Goal: Use online tool/utility: Utilize a website feature to perform a specific function

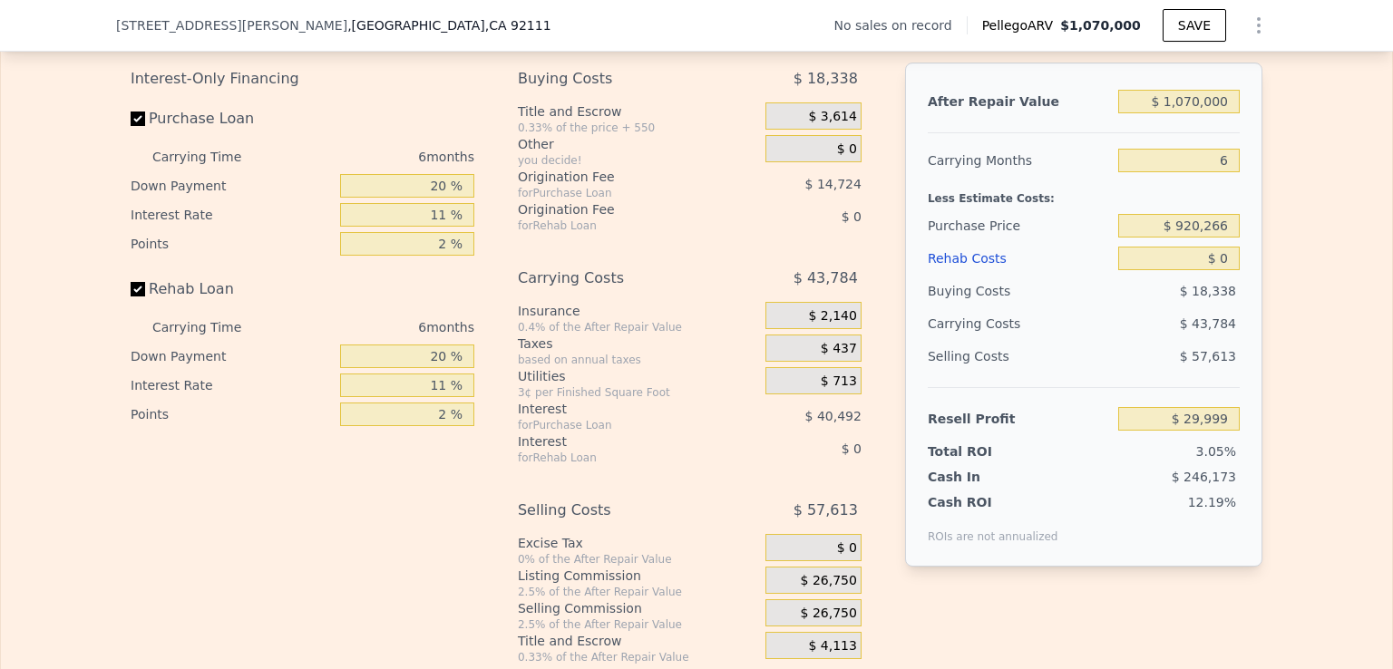
scroll to position [2720, 0]
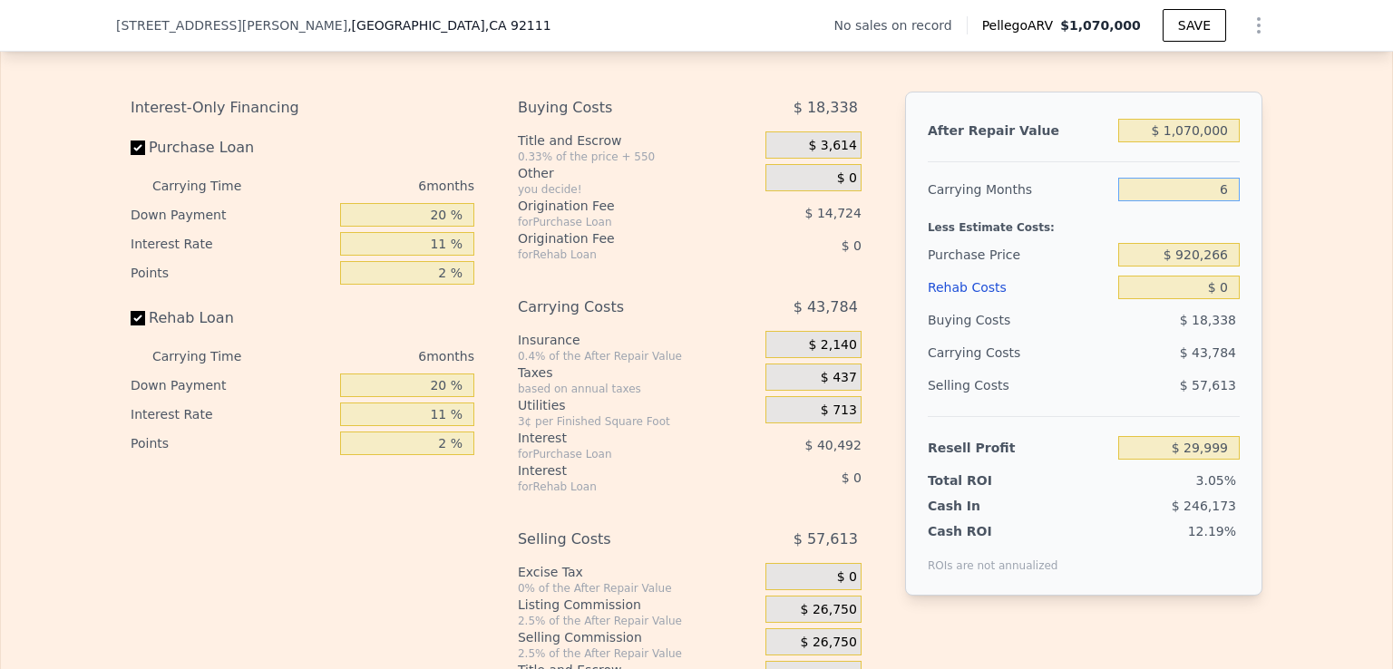
drag, startPoint x: 1204, startPoint y: 228, endPoint x: 1228, endPoint y: 228, distance: 24.5
click at [1228, 201] on input "6" at bounding box center [1178, 190] width 121 height 24
type input "4"
type input "$ 44,593"
type input "5"
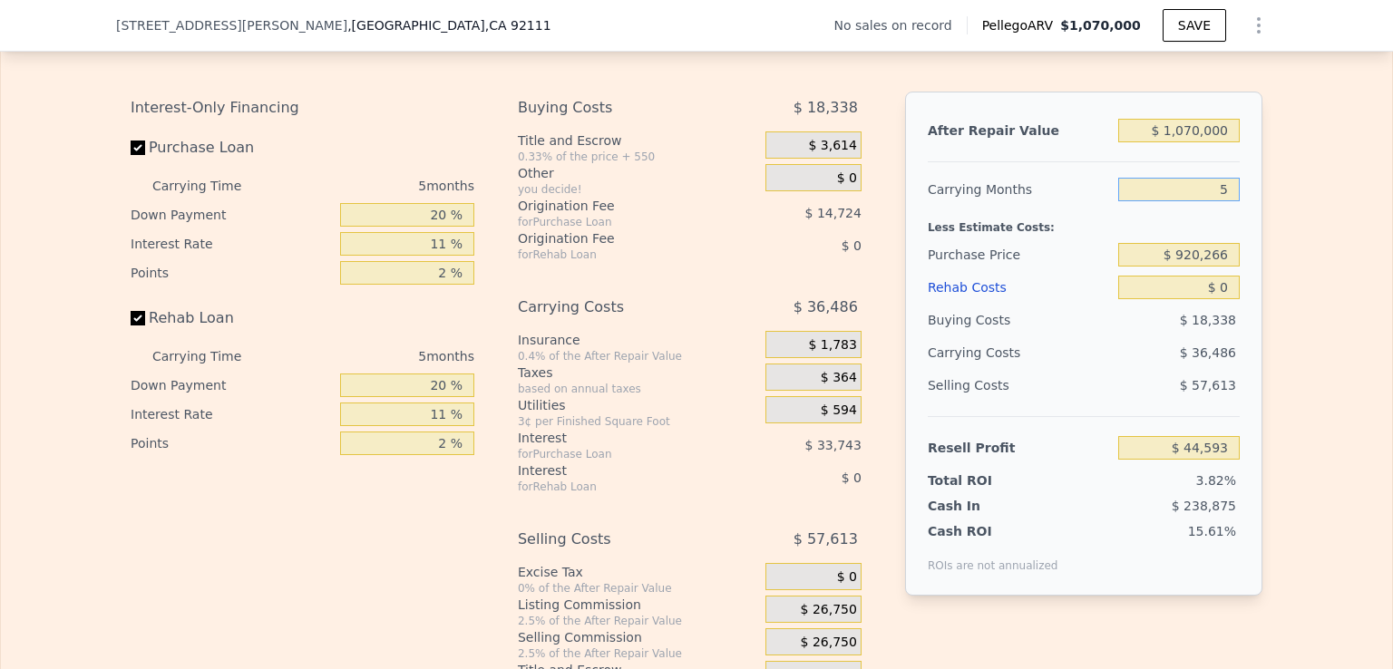
type input "$ 37,297"
type input "5"
click at [1106, 336] on div "Buying Costs $ 18,338" at bounding box center [1083, 320] width 312 height 33
drag, startPoint x: 1222, startPoint y: 291, endPoint x: 1172, endPoint y: 288, distance: 49.9
click at [1172, 267] on input "$ 920,266" at bounding box center [1178, 255] width 121 height 24
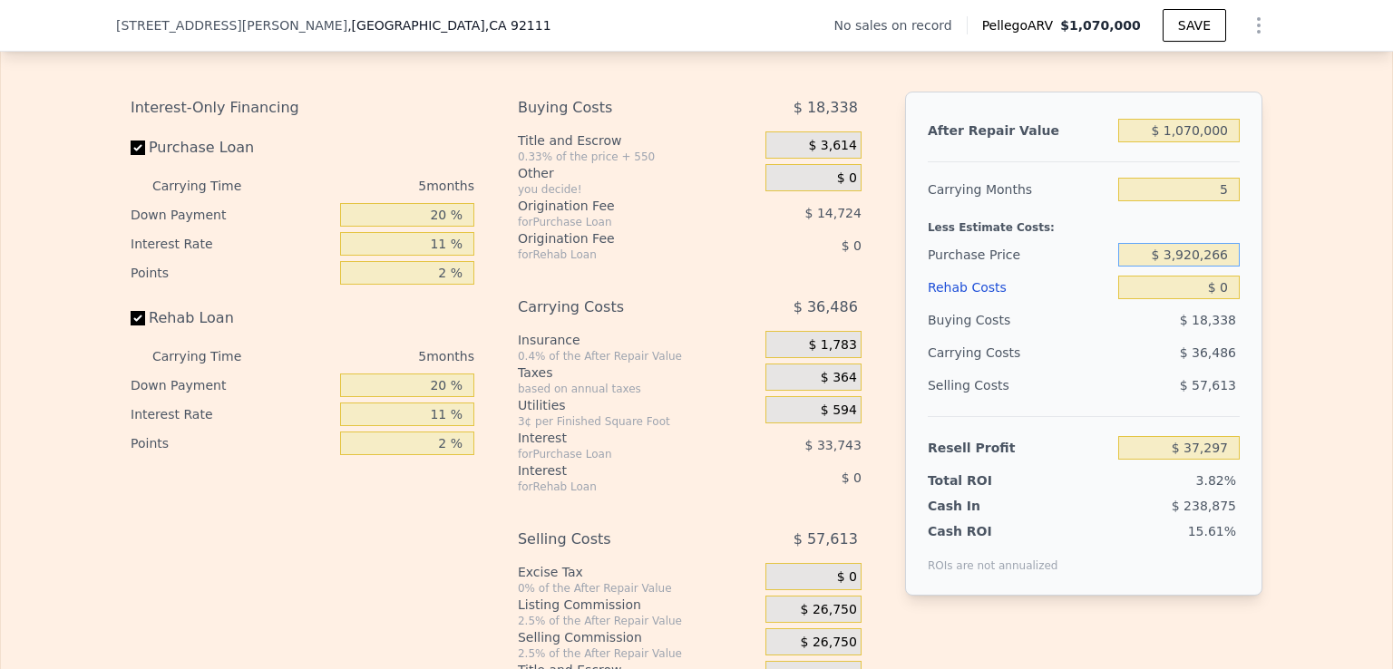
type input "$ 920,266"
click at [1200, 267] on input "$ 920,266" at bounding box center [1178, 255] width 121 height 24
type input "$ 839,999"
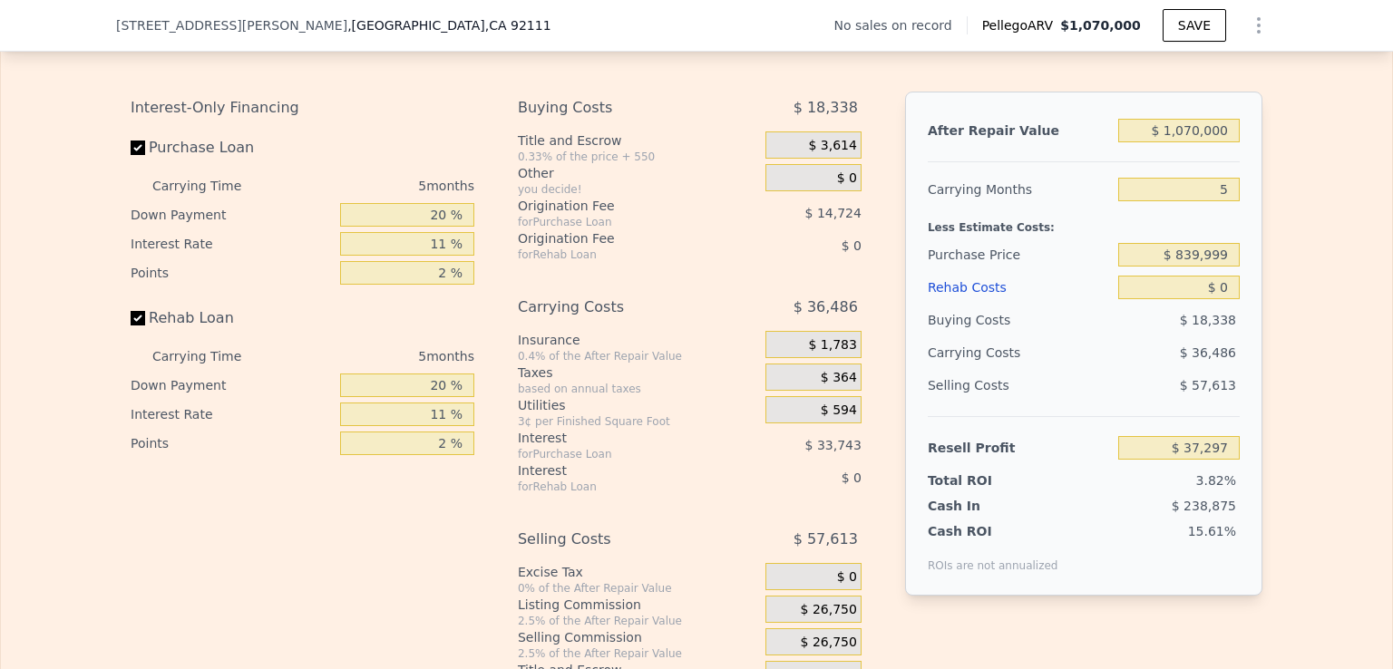
click at [1098, 369] on div "$ 36,486" at bounding box center [1143, 352] width 191 height 33
type input "$ 122,060"
drag, startPoint x: 1223, startPoint y: 324, endPoint x: 1213, endPoint y: 325, distance: 10.0
click at [1213, 299] on input "$ 0" at bounding box center [1178, 288] width 121 height 24
type input "$ 8"
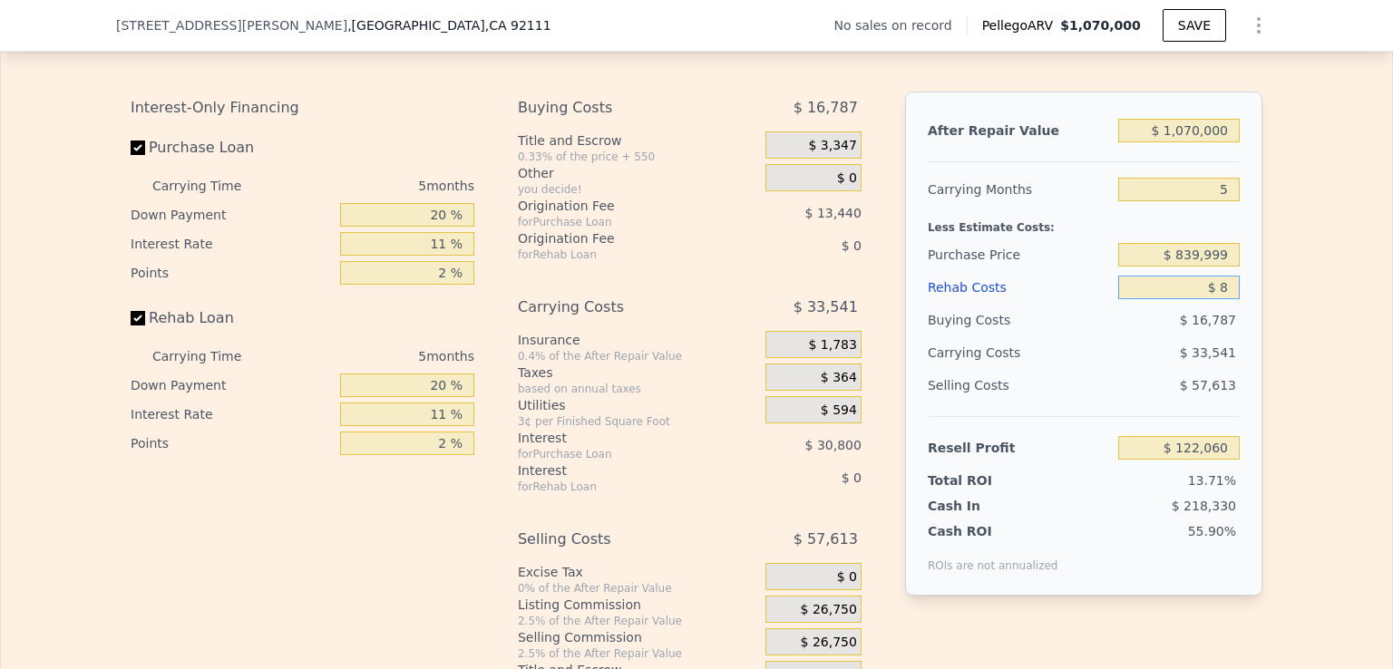
type input "$ 122,052"
type input "$ 80"
type input "$ 121,974"
type input "$ 800"
type input "$ 121,217"
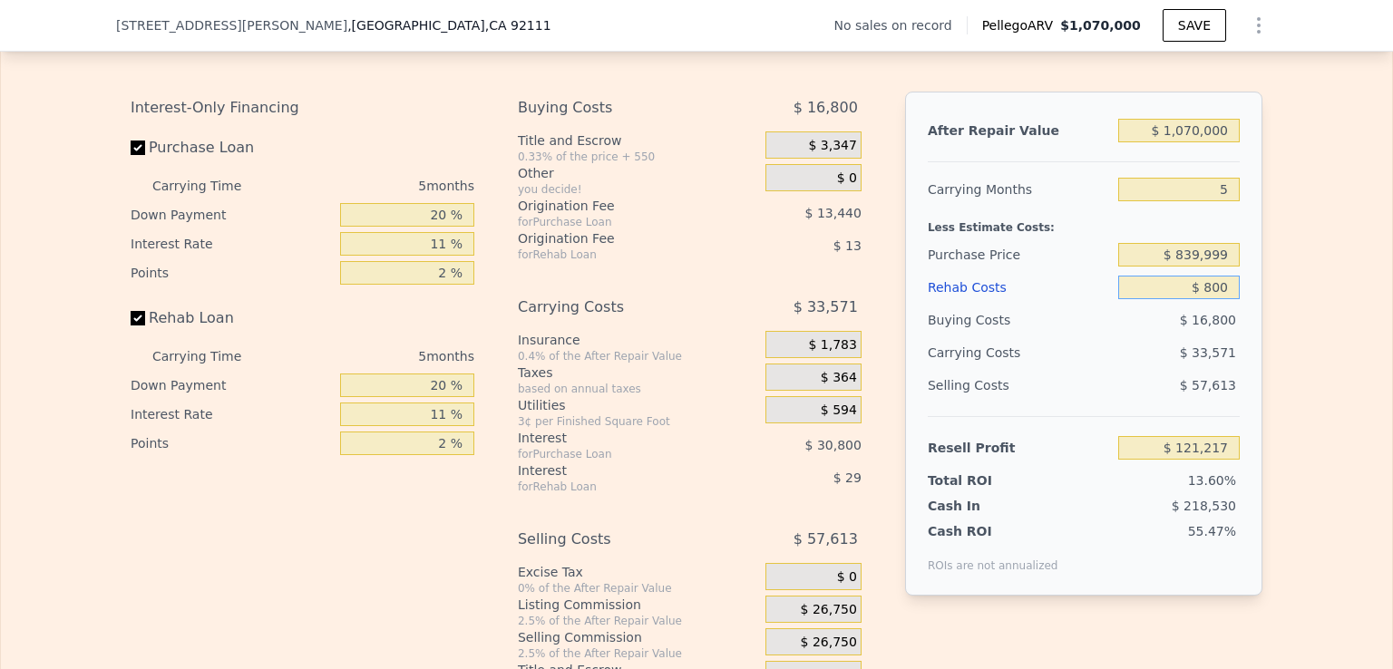
type input "$ 8,000"
type input "$ 113,637"
type input "$ 80,000"
type input "$ 37,845"
type input "$ 80,000"
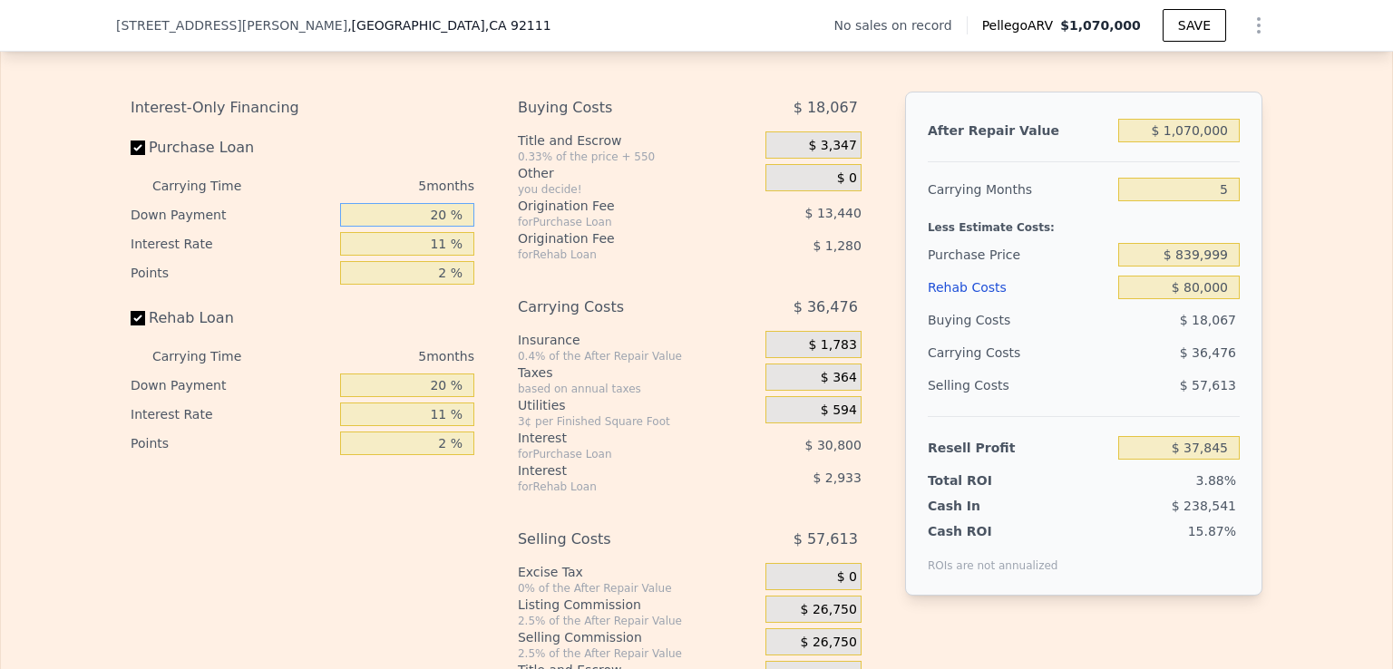
drag, startPoint x: 416, startPoint y: 258, endPoint x: 444, endPoint y: 255, distance: 28.3
click at [444, 227] on input "20 %" at bounding box center [407, 215] width 134 height 24
type input "0 %"
type input "$ 26,785"
type input "0 %"
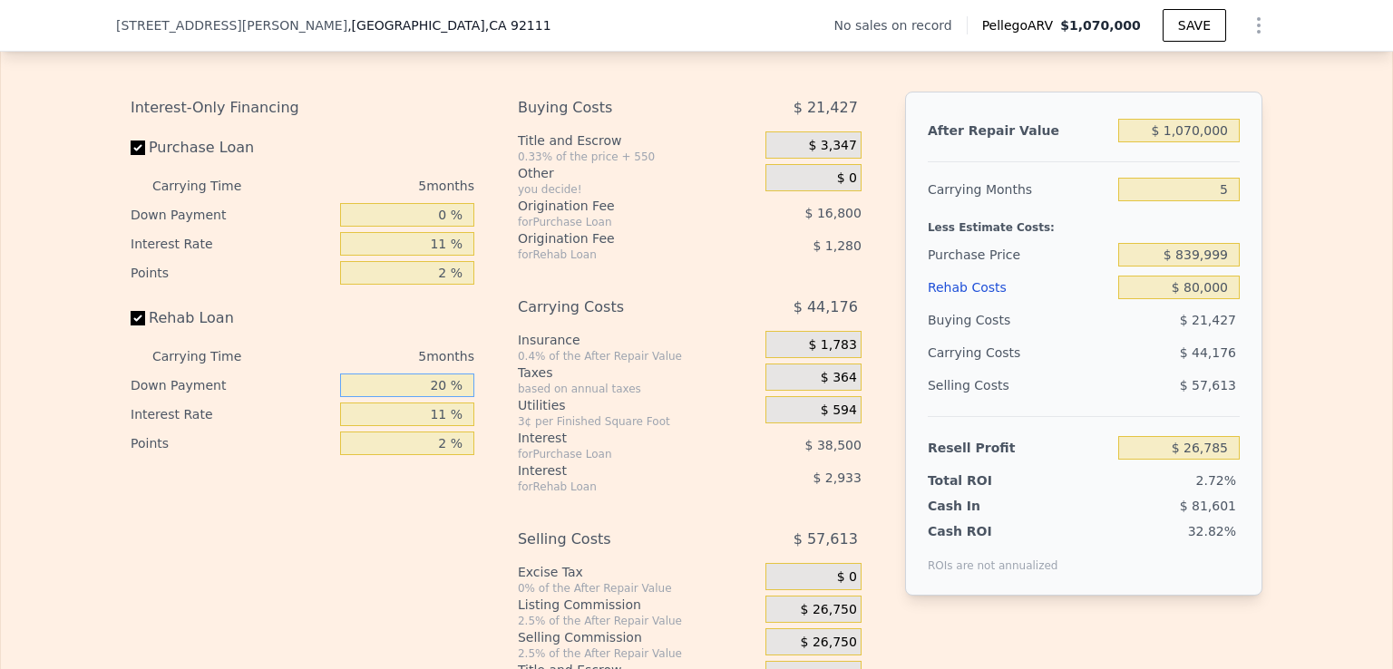
drag, startPoint x: 389, startPoint y: 425, endPoint x: 442, endPoint y: 422, distance: 52.7
click at [442, 397] on input "20 %" at bounding box center [407, 386] width 134 height 24
type input "0 %"
type input "$ 25,735"
type input "6"
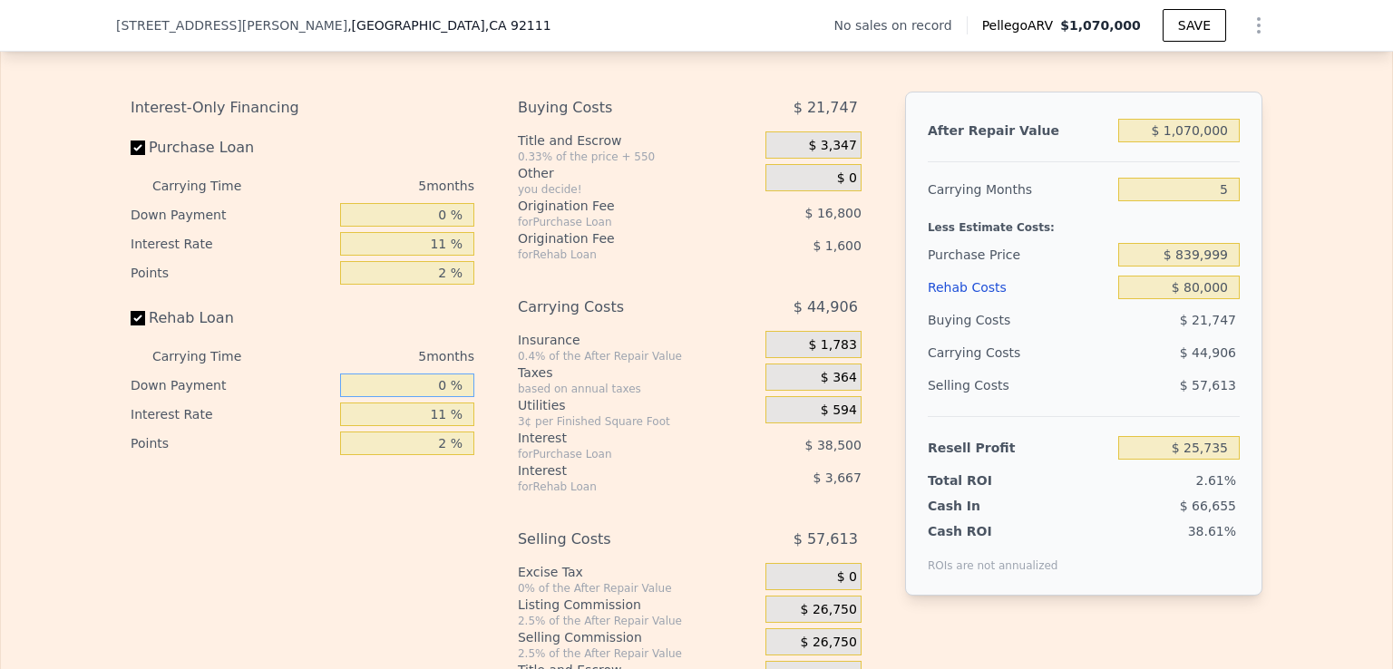
type input "$ 0"
type input "$ 29,999"
type input "0 %"
click at [424, 256] on input "11 %" at bounding box center [407, 244] width 134 height 24
drag, startPoint x: 427, startPoint y: 280, endPoint x: 439, endPoint y: 280, distance: 11.8
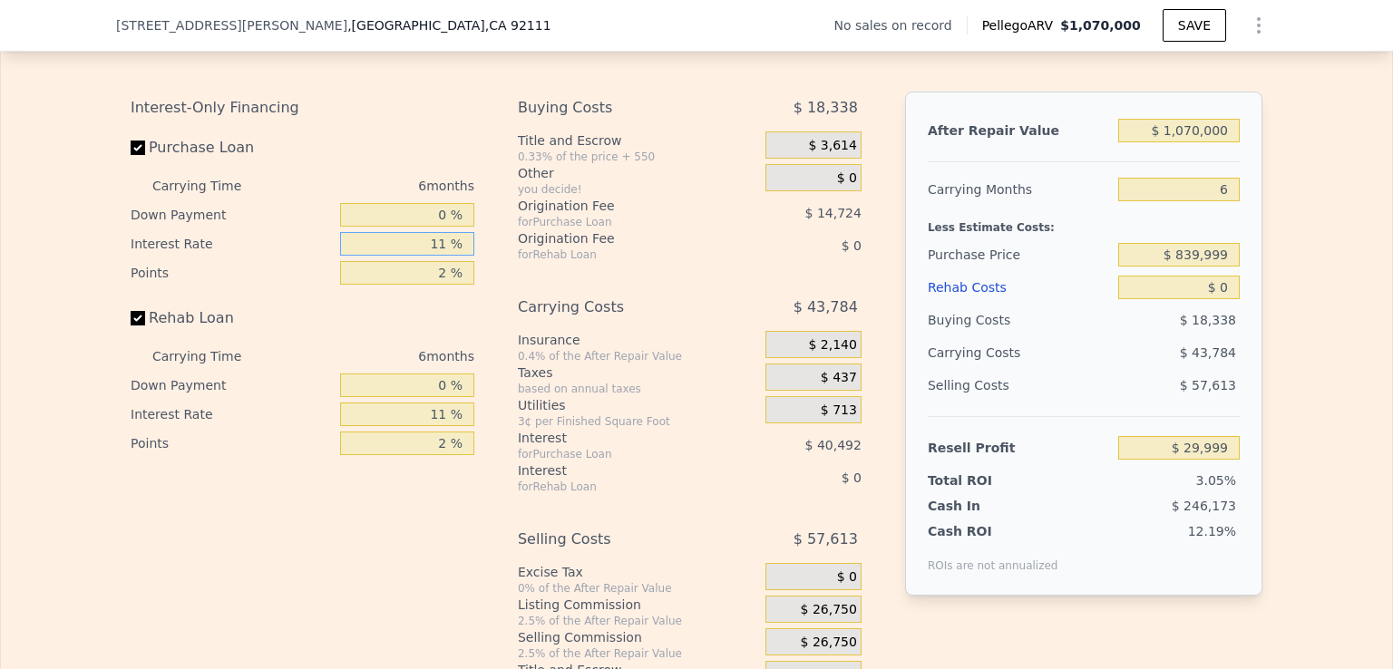
click at [435, 256] on input "11 %" at bounding box center [407, 244] width 134 height 24
type input "101 %"
type input "-$ 301,297"
type input "10 %"
type input "$ 33,683"
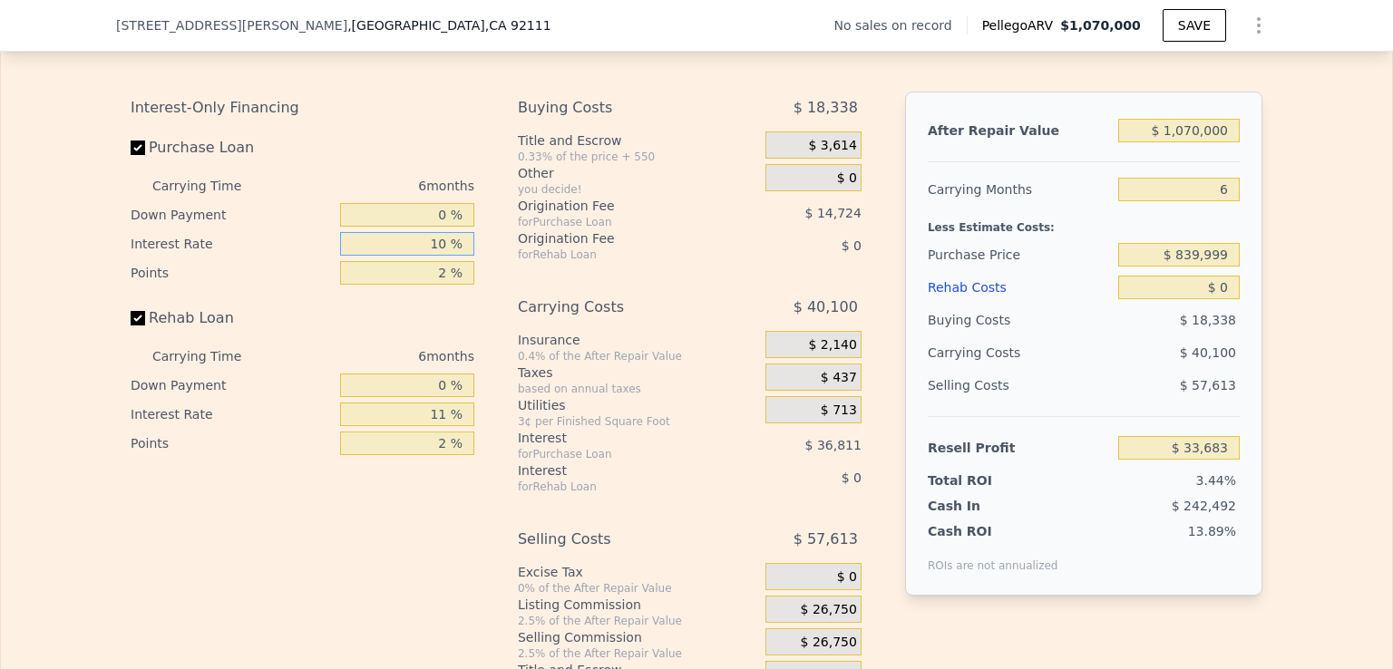
type input "10 %"
drag, startPoint x: 422, startPoint y: 309, endPoint x: 440, endPoint y: 307, distance: 18.2
click at [440, 285] on input "2 %" at bounding box center [407, 273] width 134 height 24
type input ".7 %"
type input "$ 43,254"
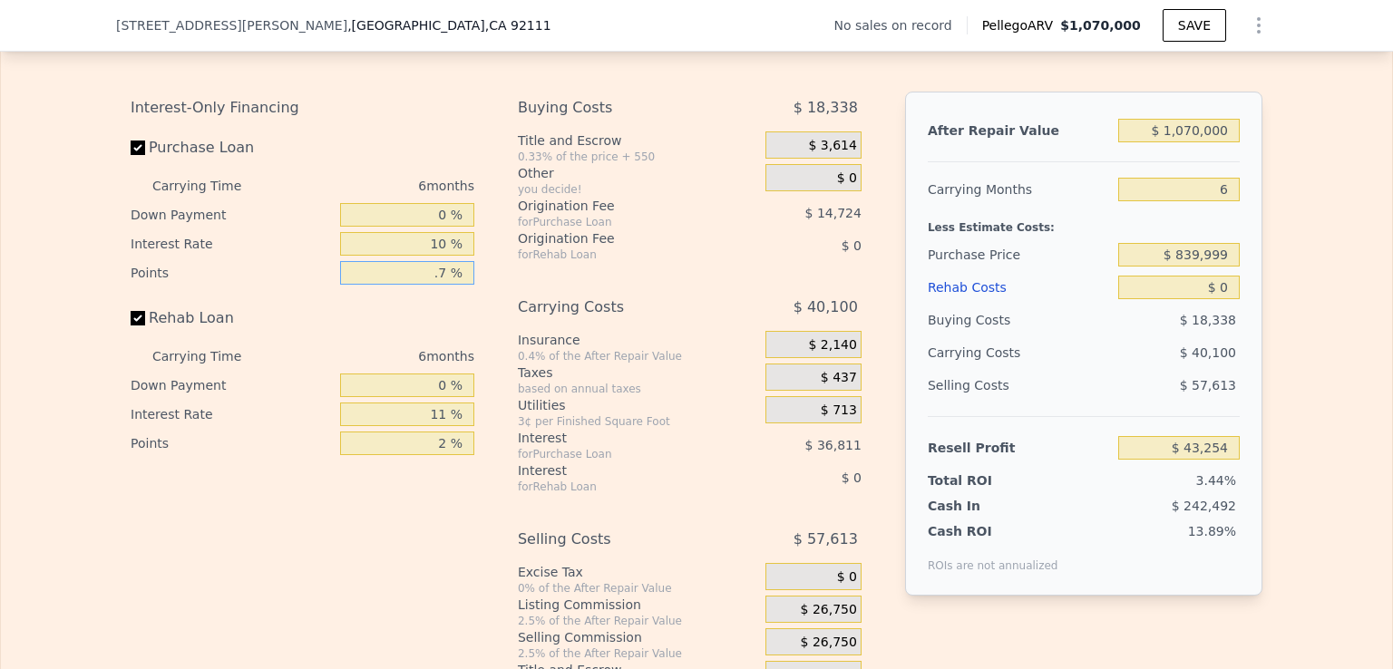
type input ".75 %"
type input "$ 42,885"
type input "0.75 %"
drag, startPoint x: 425, startPoint y: 488, endPoint x: 442, endPoint y: 488, distance: 16.3
click at [442, 455] on input "2 %" at bounding box center [407, 444] width 134 height 24
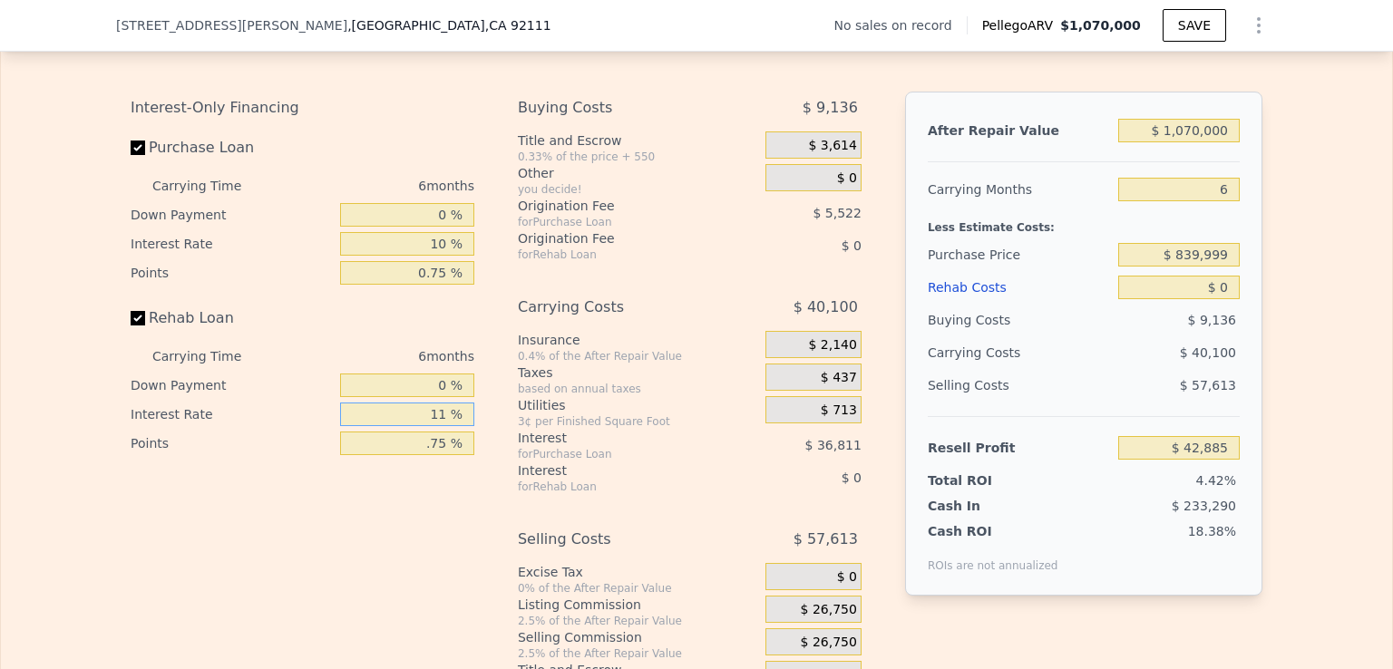
type input "0.75 %"
drag, startPoint x: 408, startPoint y: 458, endPoint x: 440, endPoint y: 458, distance: 31.7
click at [440, 426] on input "11 %" at bounding box center [407, 415] width 134 height 24
type input "10 %"
click at [375, 530] on div "Interest-Only Financing Purchase Loan Carrying Time 6 months Down Payment 0 % I…" at bounding box center [310, 393] width 358 height 602
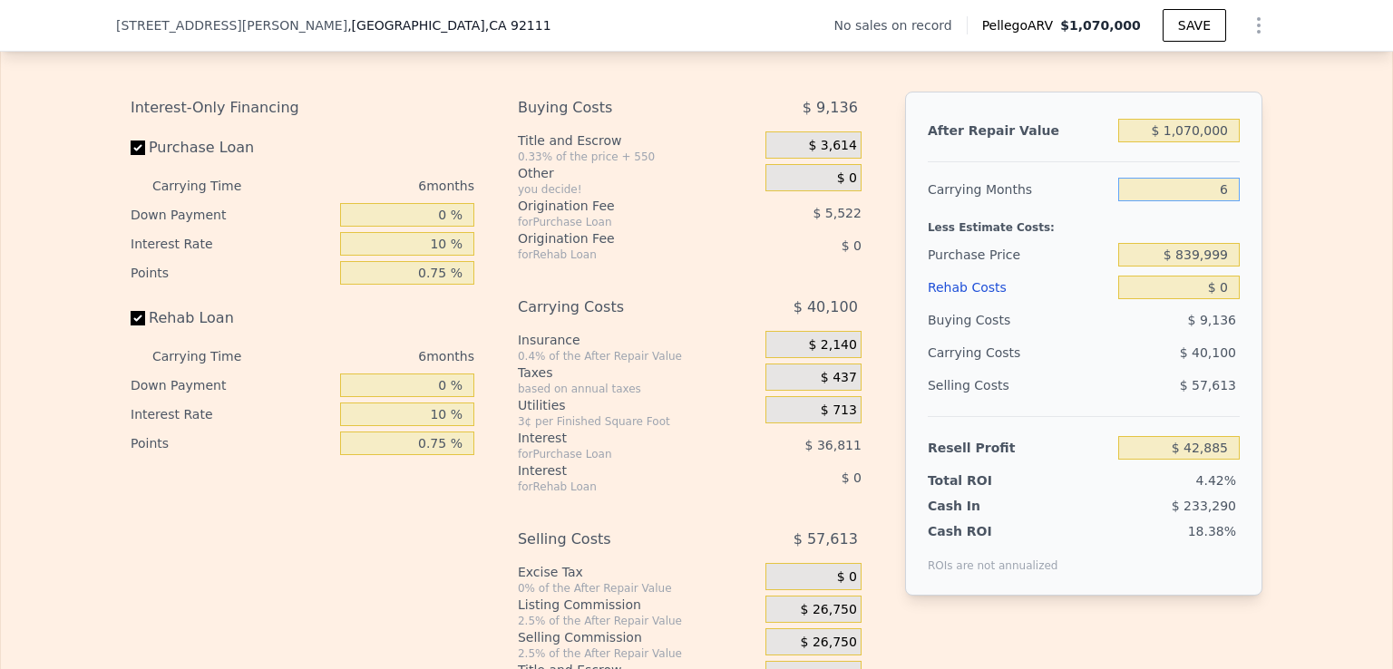
drag, startPoint x: 1207, startPoint y: 232, endPoint x: 1251, endPoint y: 231, distance: 44.4
click at [1251, 231] on div "After Repair Value $ 1,070,000 Carrying Months 6 Less Estimate Costs: Purchase …" at bounding box center [1083, 344] width 357 height 504
type input "5"
type input "$ 49,569"
type input "5"
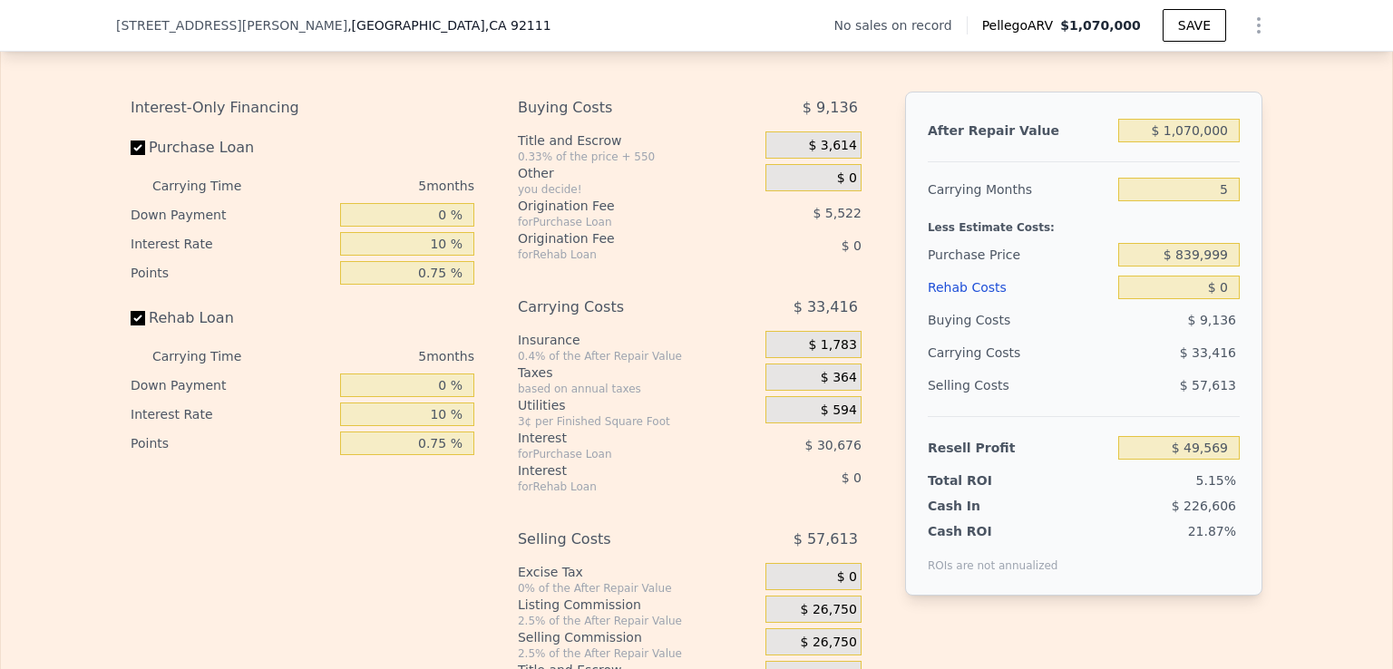
click at [1078, 336] on div "Buying Costs" at bounding box center [1018, 320] width 183 height 33
drag, startPoint x: 1231, startPoint y: 319, endPoint x: 1210, endPoint y: 323, distance: 21.2
click at [1210, 299] on input "$ 0" at bounding box center [1178, 288] width 121 height 24
type input "$ 80"
type input "$ 49,484"
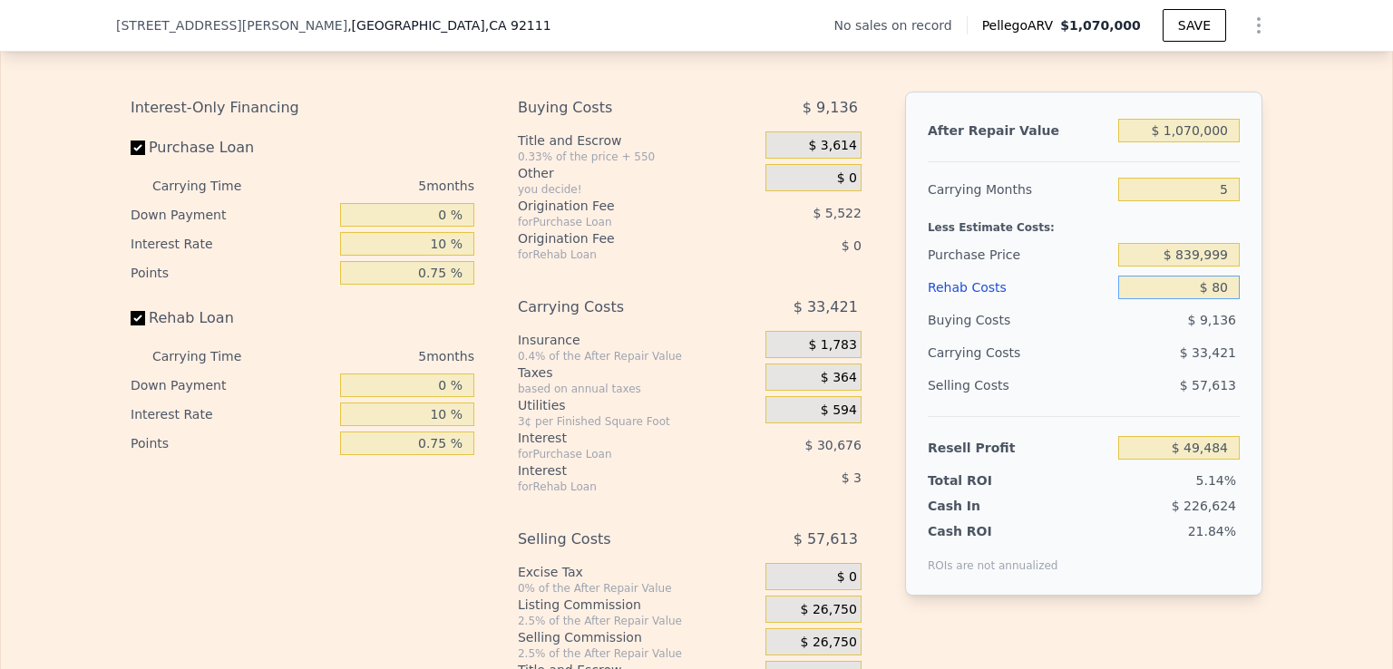
type input "$ 800"
type input "$ 48,739"
type input "$ 8,000"
type input "$ 41,256"
type input "$ 80,000"
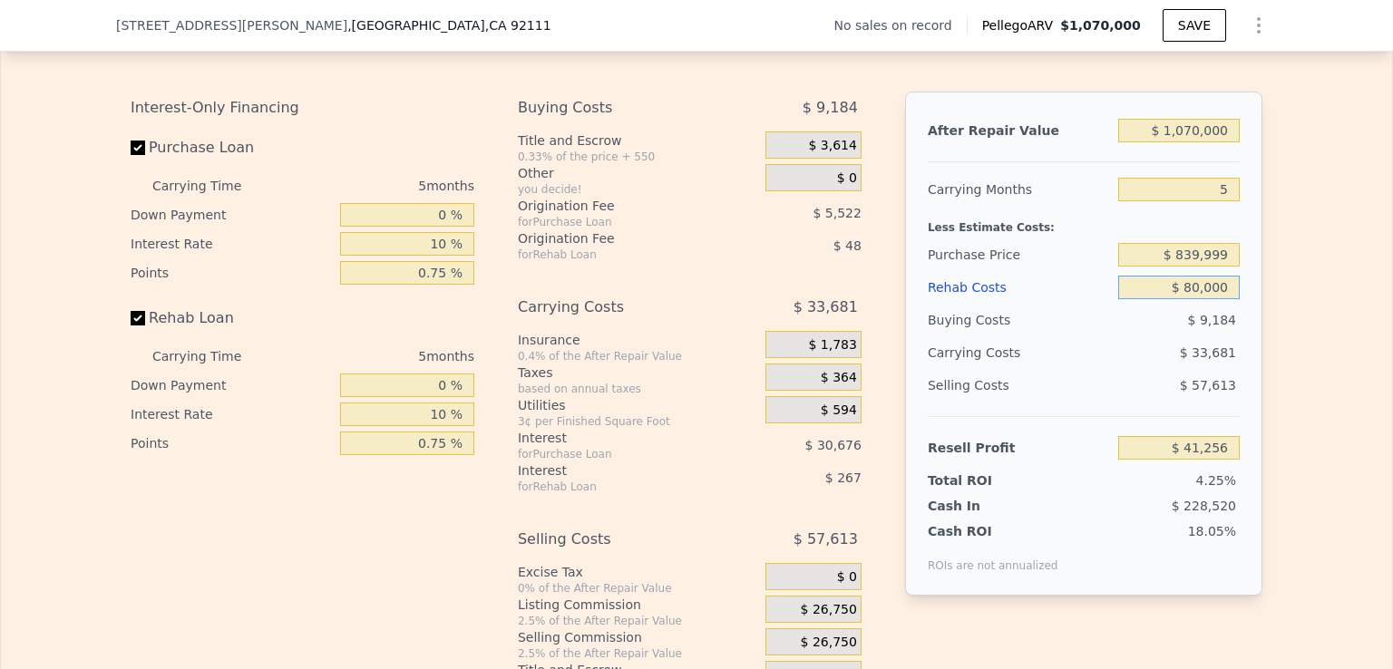
type input "-$ 33,576"
type input "$ 80,000"
click at [1098, 336] on div "Buying Costs" at bounding box center [1018, 320] width 183 height 33
drag, startPoint x: 1200, startPoint y: 223, endPoint x: 1239, endPoint y: 225, distance: 39.0
click at [1239, 225] on div "After Repair Value $ 1,070,000 Carrying Months 5 Less Estimate Costs: Purchase …" at bounding box center [1083, 344] width 357 height 504
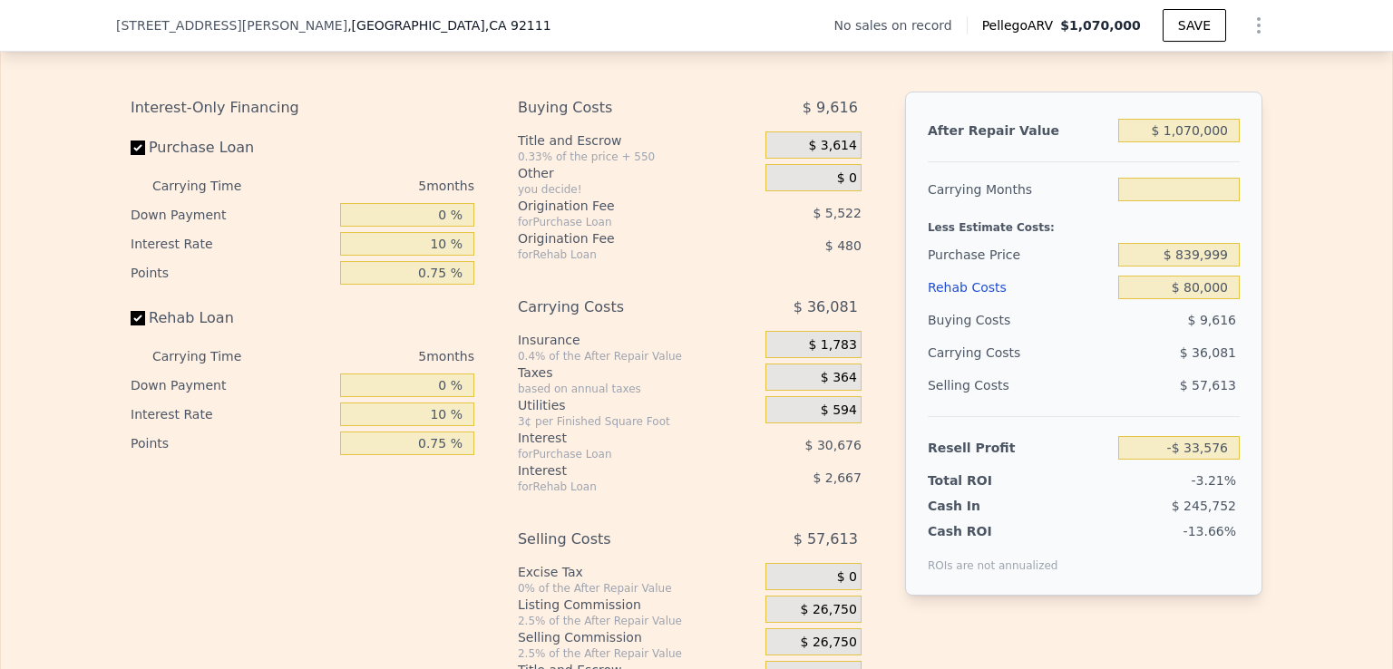
click at [1270, 284] on div "Edit the assumptions in yellow boxes. Input profit to calculate an offer price.…" at bounding box center [696, 356] width 1391 height 675
click at [1131, 201] on input "text" at bounding box center [1178, 190] width 121 height 24
type input "3"
type input "-$ 19,145"
click at [1069, 304] on div "Rehab Costs" at bounding box center [1018, 287] width 183 height 33
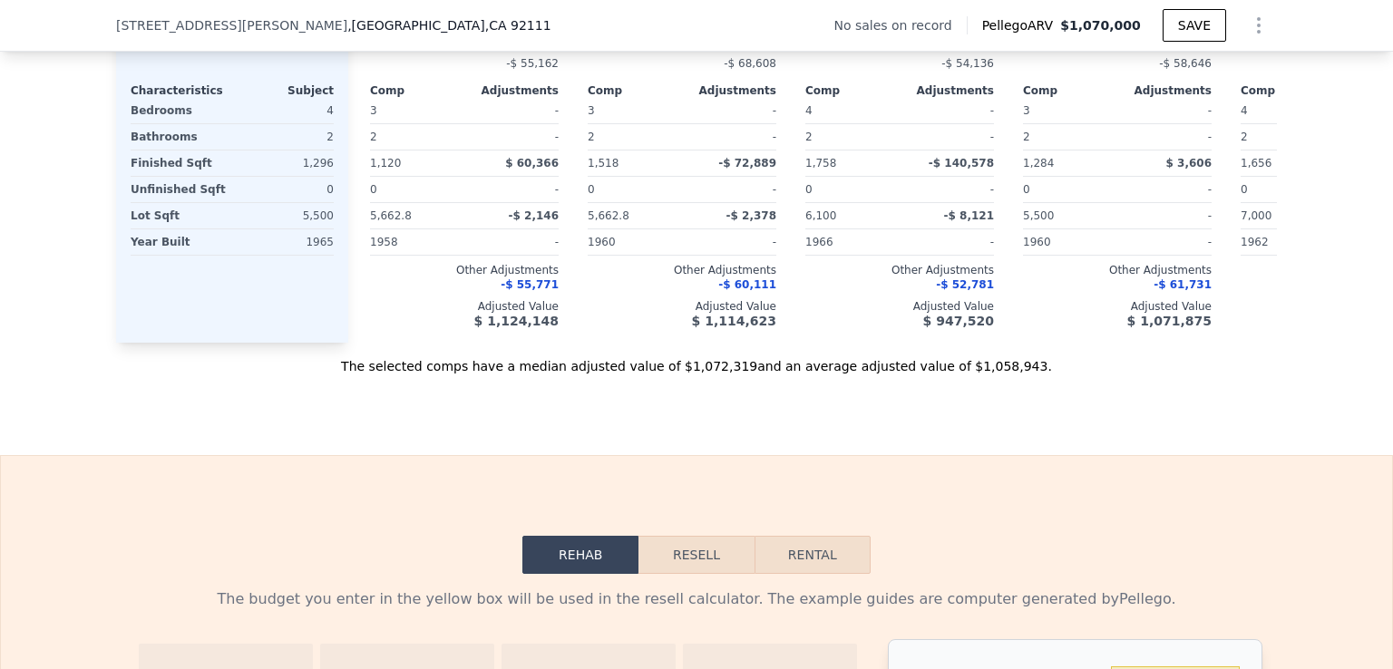
scroll to position [2357, 0]
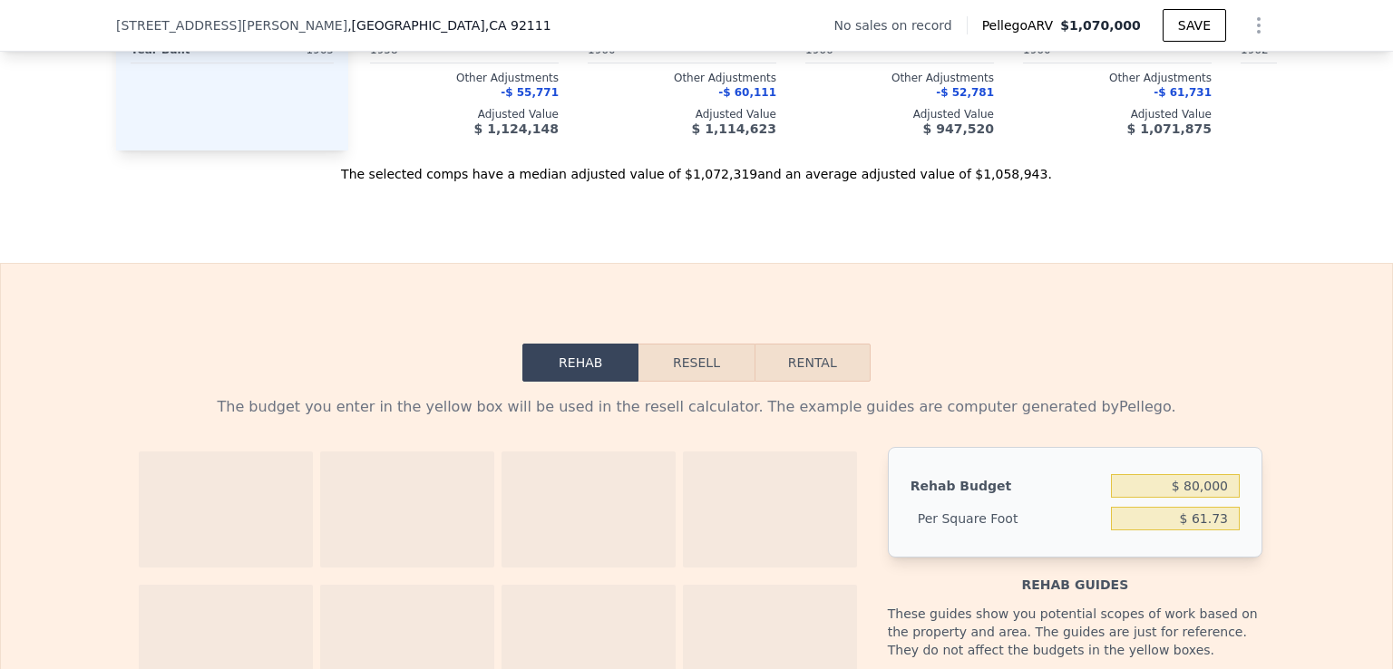
click at [697, 382] on button "Resell" at bounding box center [695, 363] width 115 height 38
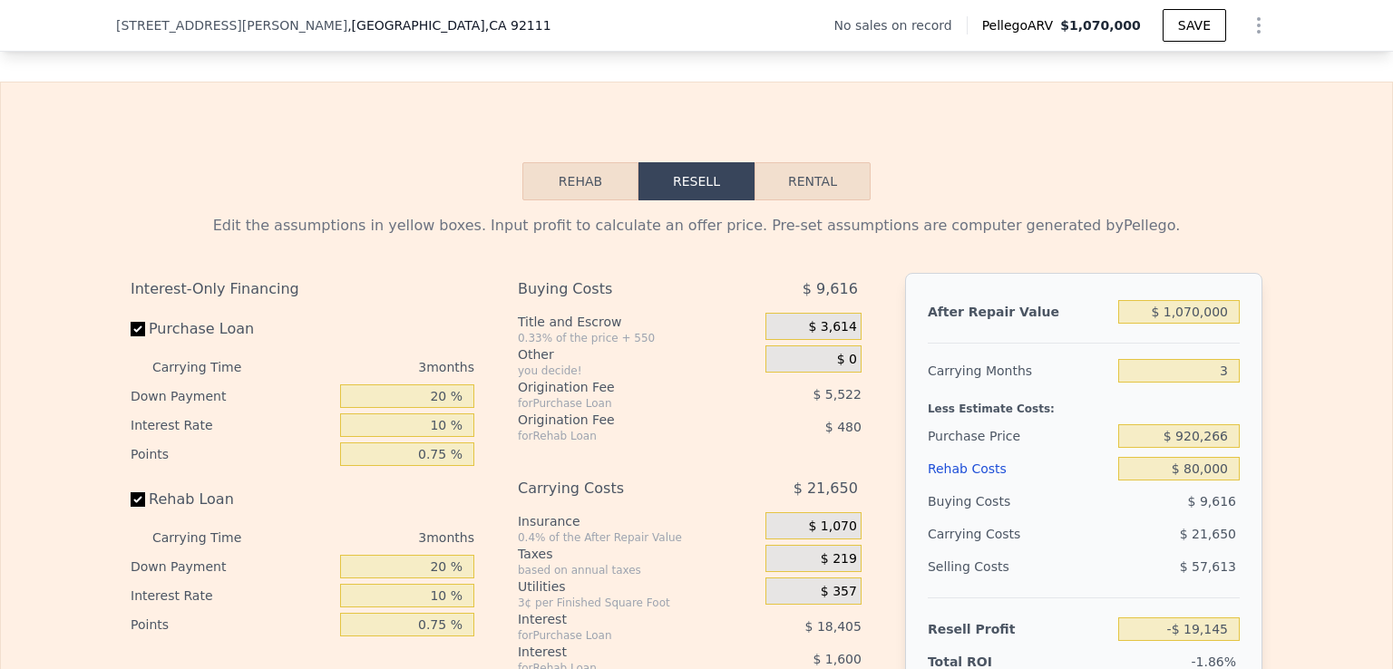
scroll to position [2720, 0]
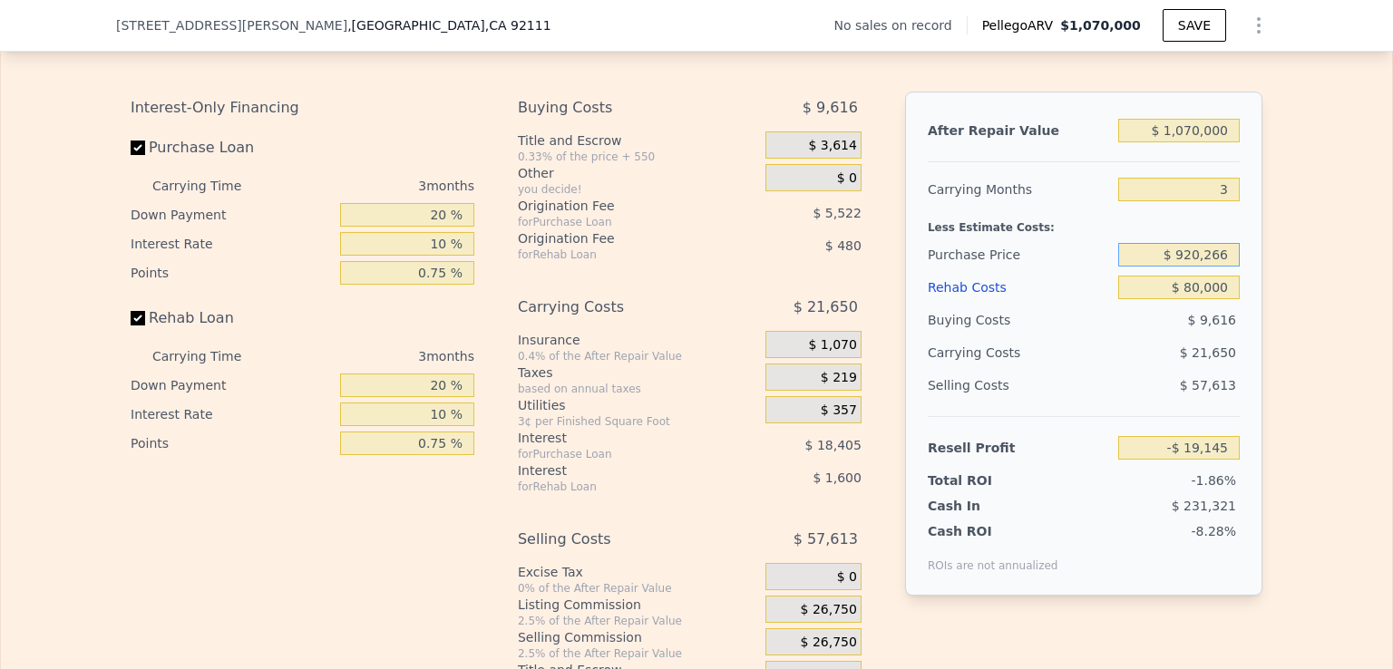
drag, startPoint x: 1175, startPoint y: 296, endPoint x: 1218, endPoint y: 295, distance: 42.6
click at [1218, 267] on input "$ 920,266" at bounding box center [1178, 255] width 121 height 24
drag, startPoint x: 1222, startPoint y: 293, endPoint x: 1175, endPoint y: 294, distance: 47.2
click at [1175, 267] on input "$ 920,266" at bounding box center [1178, 255] width 121 height 24
type input "$ 9"
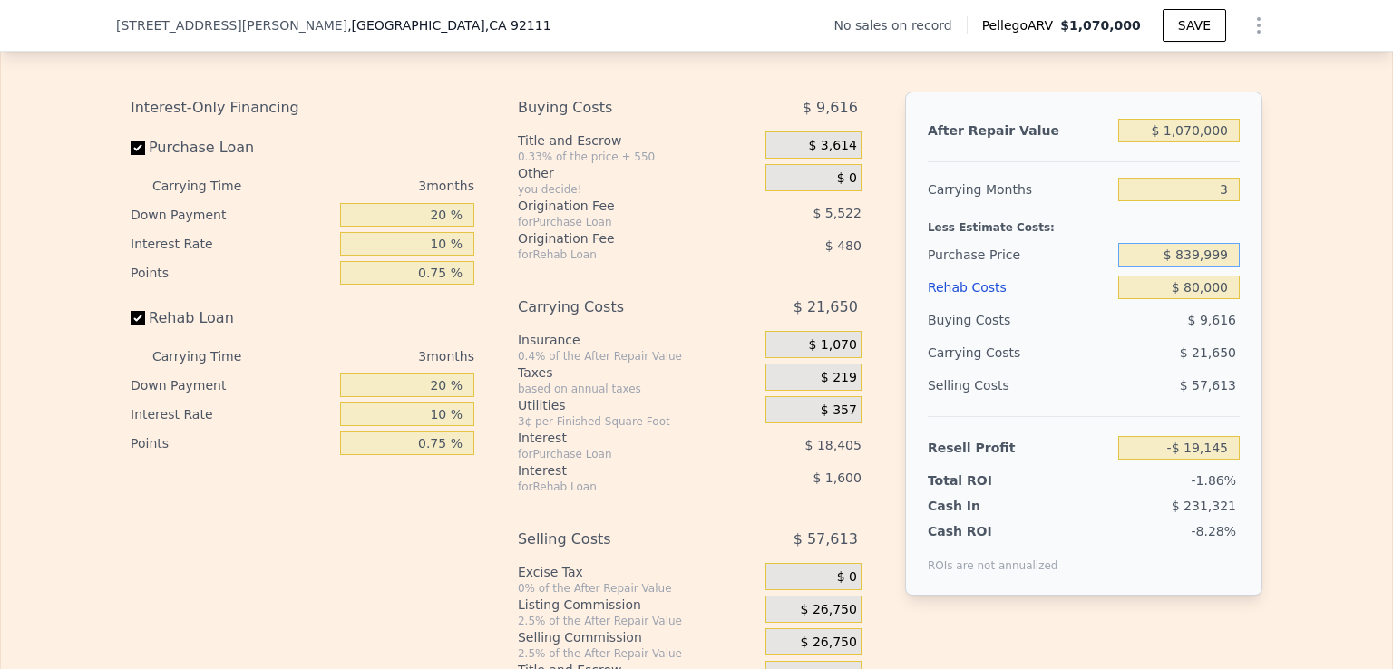
type input "$ 839,999"
click at [1090, 369] on div "$ 21,650" at bounding box center [1143, 352] width 191 height 33
type input "$ 63,476"
click at [1208, 201] on input "3" at bounding box center [1178, 190] width 121 height 24
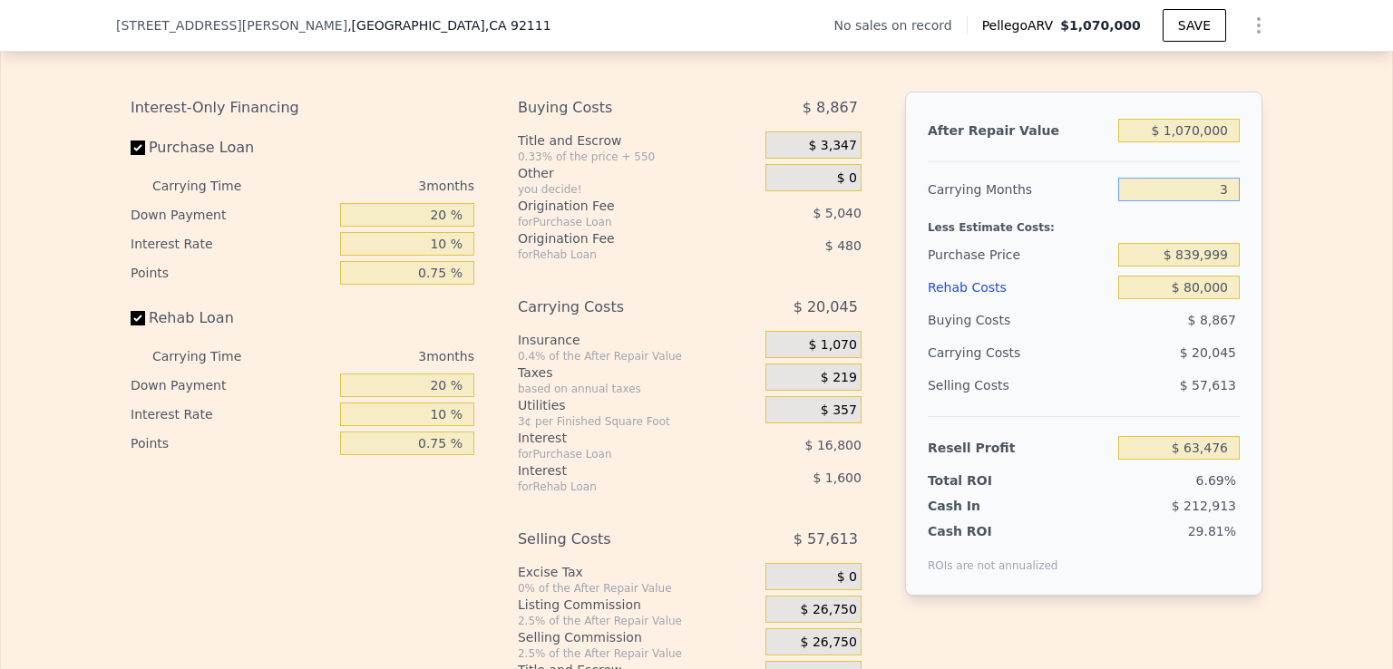
type input "5"
type input "$ 50,115"
type input "5"
click at [1060, 336] on div "Buying Costs" at bounding box center [1018, 320] width 183 height 33
drag, startPoint x: 429, startPoint y: 244, endPoint x: 448, endPoint y: 244, distance: 19.0
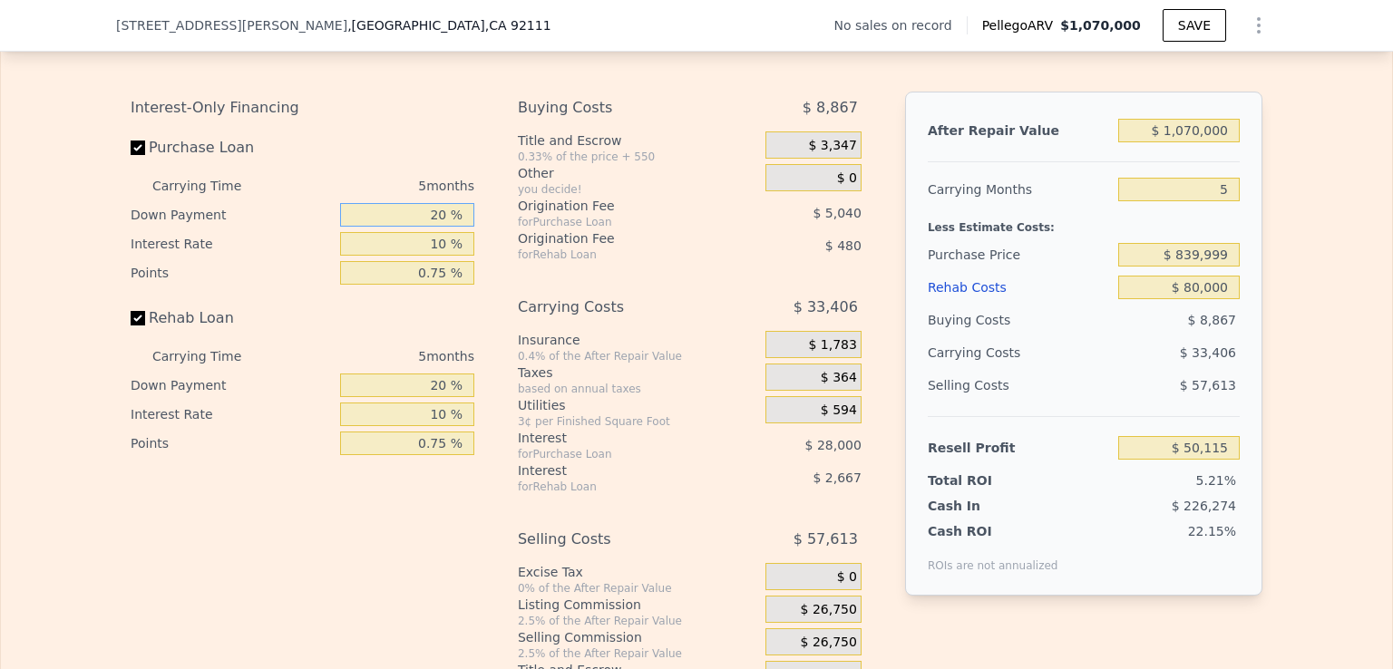
click at [448, 227] on input "20 %" at bounding box center [407, 215] width 134 height 24
type input "1 %"
type input "$ 42,268"
type input "10 %"
type input "$ 45,985"
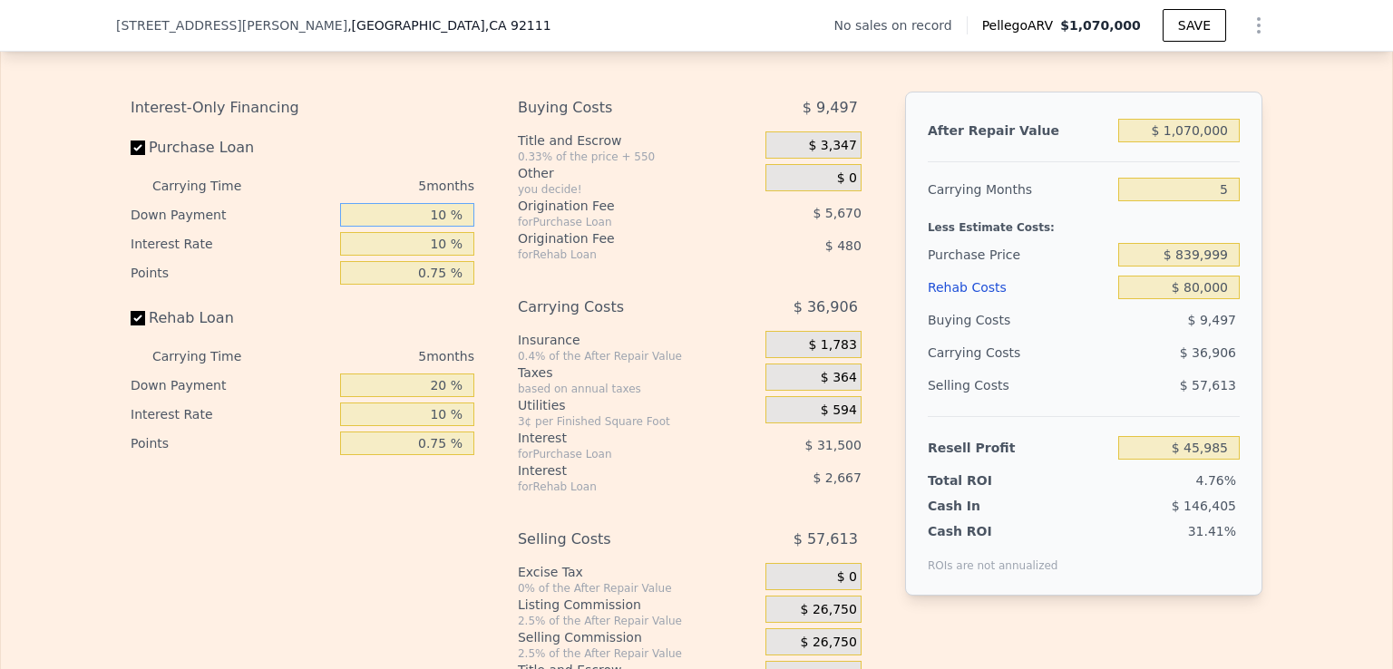
type input "1 %"
type input "$ 42,268"
type input "0 %"
type input "$ 41,855"
type input "0 %"
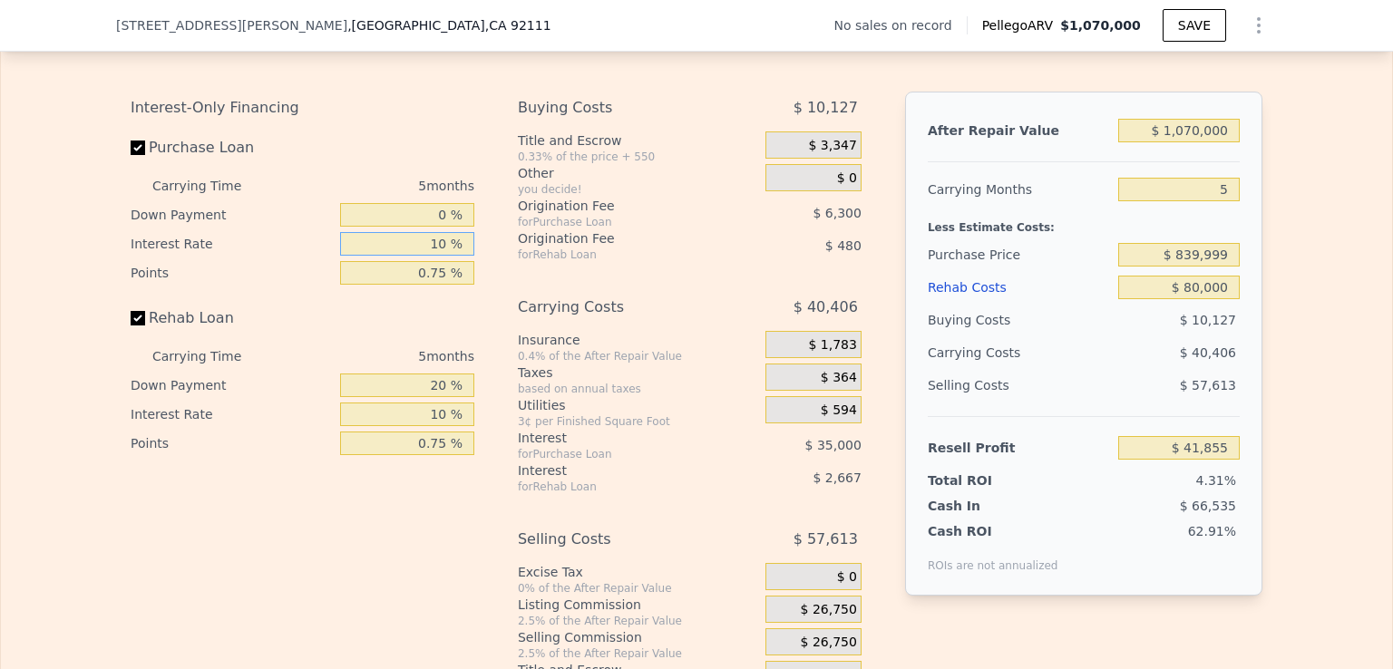
click at [422, 256] on input "10 %" at bounding box center [407, 244] width 134 height 24
drag, startPoint x: 422, startPoint y: 286, endPoint x: 444, endPoint y: 283, distance: 22.1
click at [444, 256] on input "10 %" at bounding box center [407, 244] width 134 height 24
click at [431, 397] on input "20 %" at bounding box center [407, 386] width 134 height 24
click at [427, 397] on input "20 %" at bounding box center [407, 386] width 134 height 24
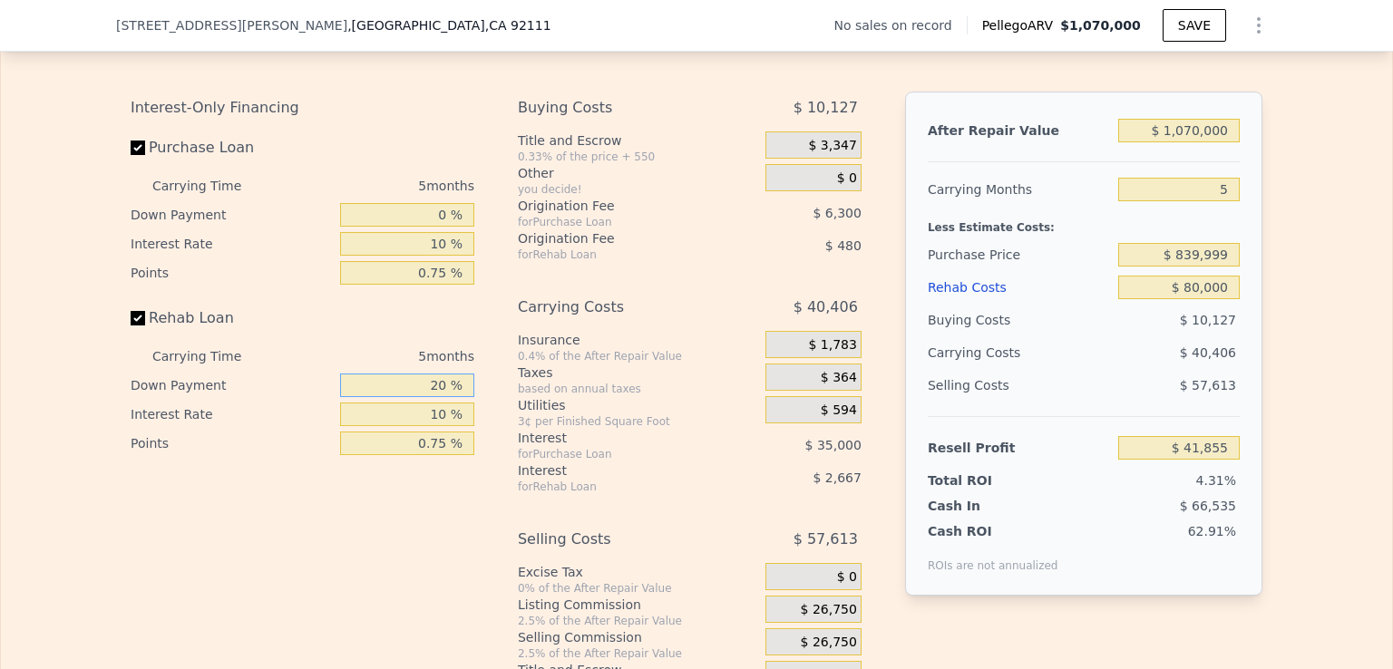
drag, startPoint x: 421, startPoint y: 417, endPoint x: 442, endPoint y: 425, distance: 23.2
click at [442, 397] on input "20 %" at bounding box center [407, 386] width 134 height 24
type input "0 %"
type input "$ 41,065"
type input "0 %"
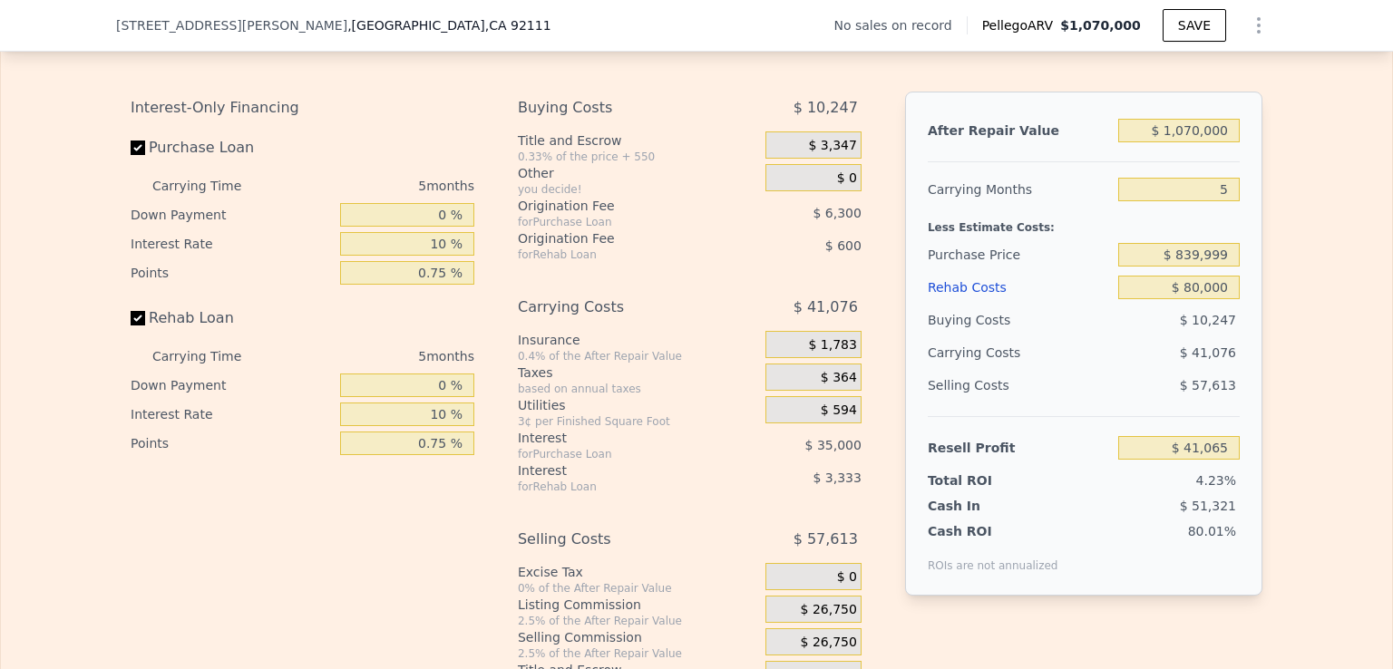
click at [441, 342] on div "Rehab Loan" at bounding box center [303, 322] width 344 height 40
click at [1058, 369] on div "$ 41,076" at bounding box center [1143, 352] width 191 height 33
click at [1169, 460] on input "$ 41,065" at bounding box center [1178, 448] width 121 height 24
click at [1152, 299] on input "$ 80,000" at bounding box center [1178, 288] width 121 height 24
click at [1171, 271] on div "$ 839,999" at bounding box center [1178, 254] width 121 height 33
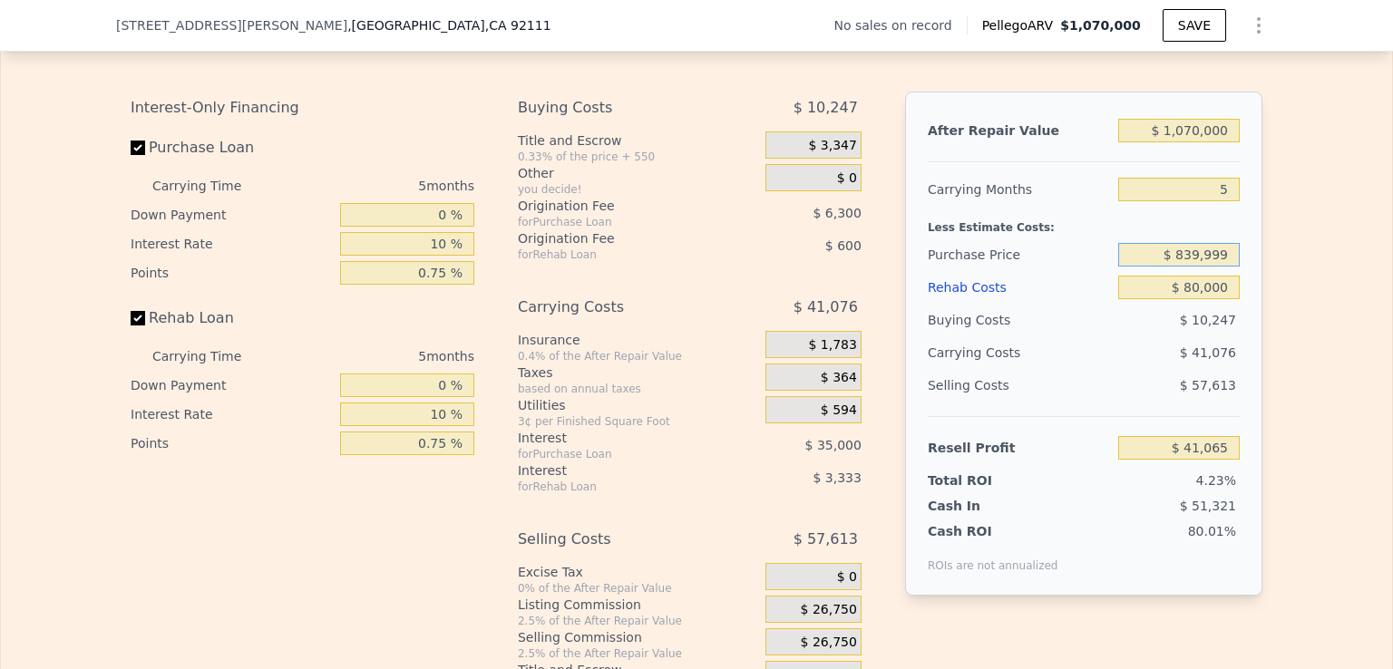
click at [1174, 267] on input "$ 839,999" at bounding box center [1178, 255] width 121 height 24
drag, startPoint x: 1222, startPoint y: 325, endPoint x: 1247, endPoint y: 326, distance: 25.4
click at [1247, 326] on div "After Repair Value $ 1,070,000 Carrying Months 5 Less Estimate Costs: Purchase …" at bounding box center [1083, 344] width 357 height 504
type input "$ 0000"
type input "$ 125,000"
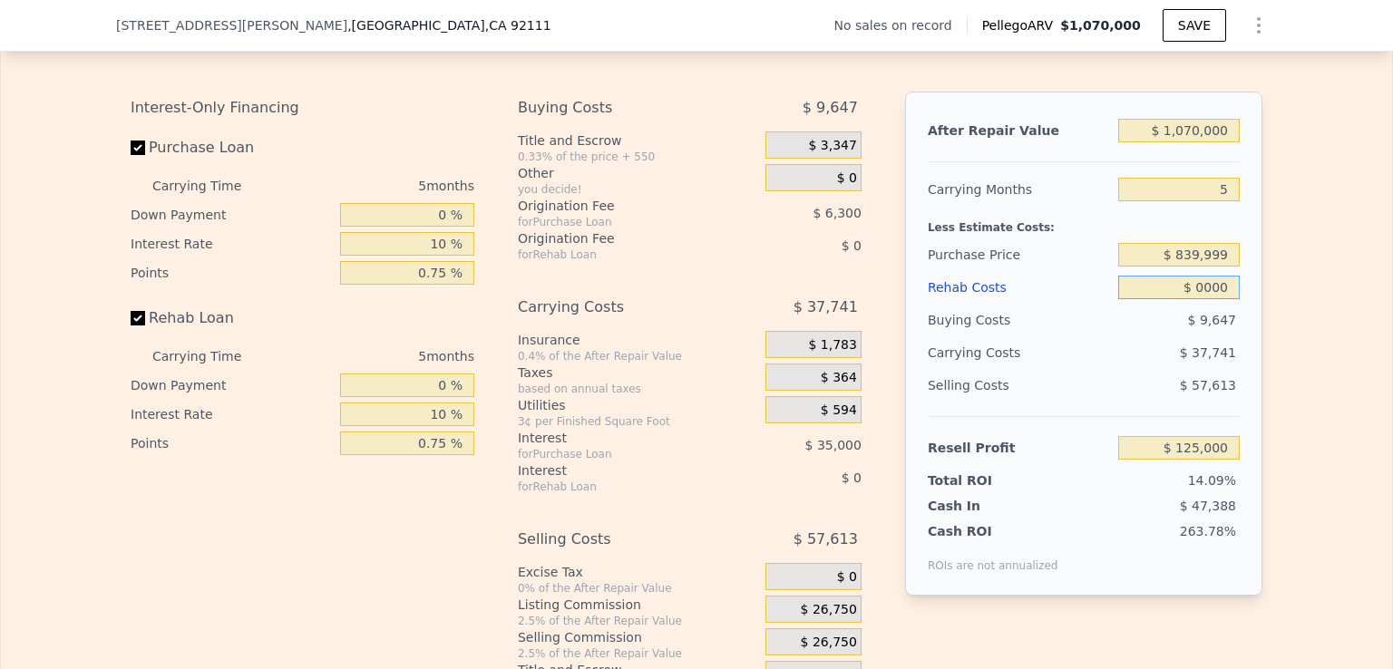
type input "$ 60,000"
type input "$ 62,050"
click at [1080, 369] on div "$ 40,241" at bounding box center [1143, 352] width 191 height 33
click at [1184, 299] on input "$ 60,000" at bounding box center [1178, 288] width 121 height 24
type input "$ 80,000"
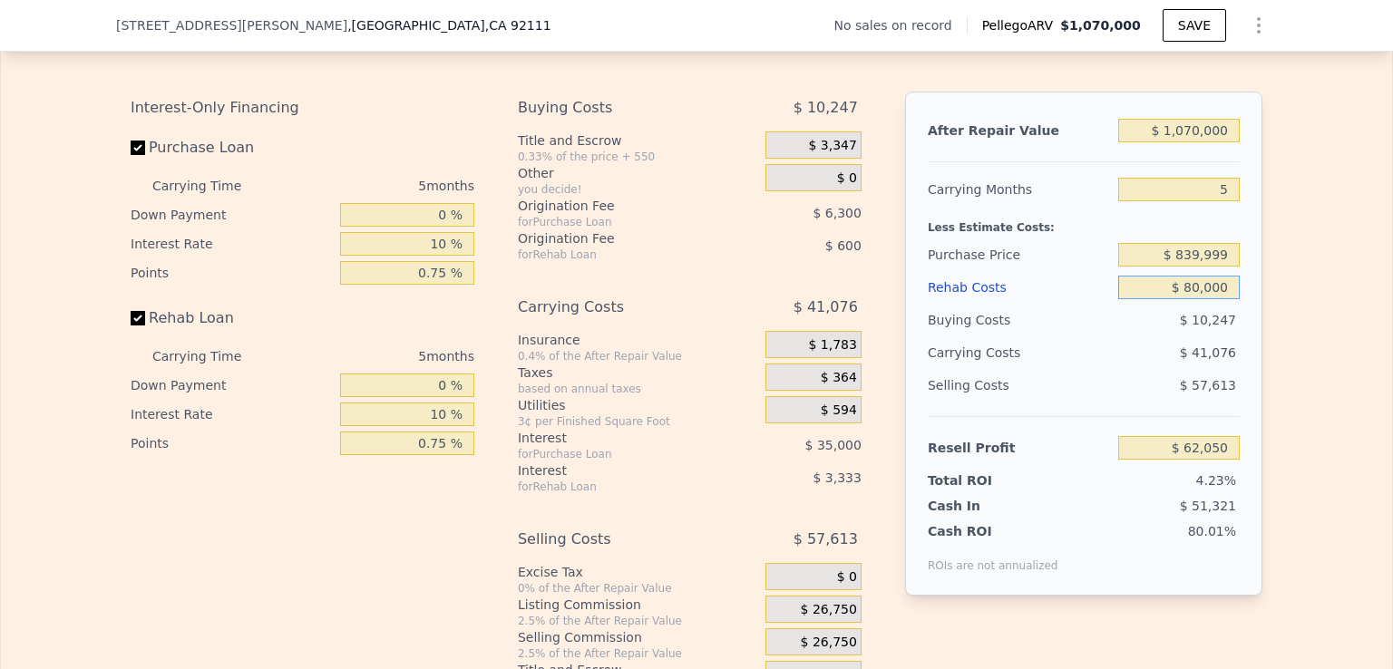
type input "$ 41,065"
type input "$ 80,000"
click at [1128, 369] on div "$ 41,076" at bounding box center [1143, 352] width 191 height 33
